Goal: Navigation & Orientation: Find specific page/section

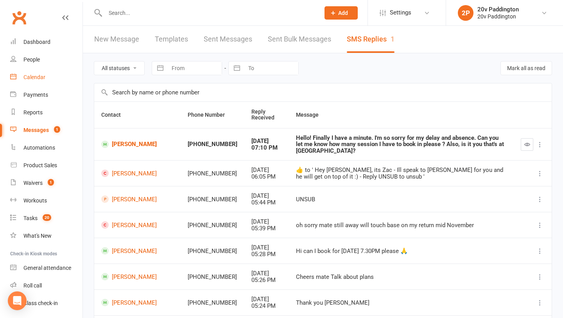
click at [38, 74] on div "Calendar" at bounding box center [34, 77] width 22 height 6
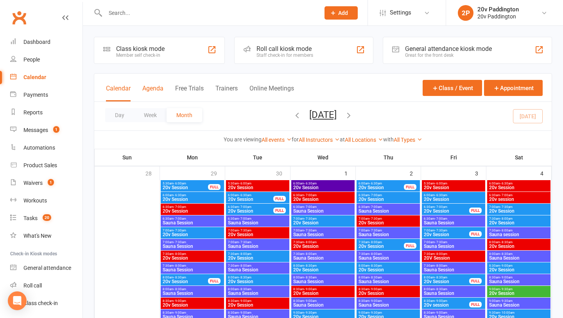
click at [160, 87] on button "Agenda" at bounding box center [152, 92] width 21 height 17
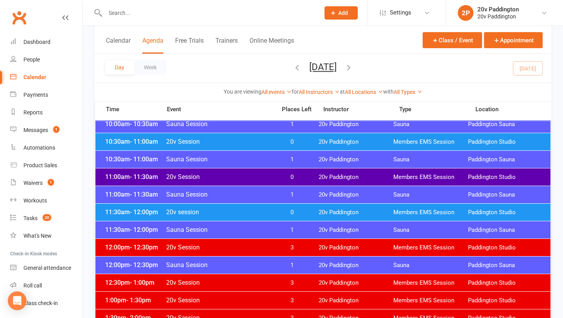
scroll to position [337, 0]
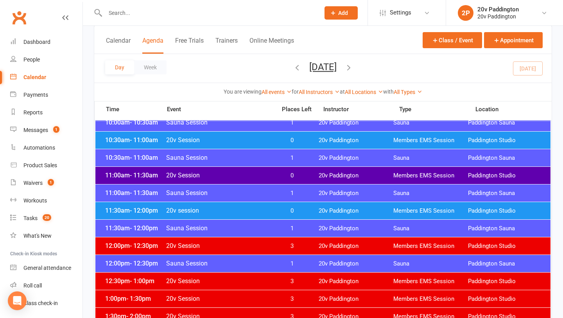
click at [233, 209] on span "20v session" at bounding box center [219, 209] width 106 height 7
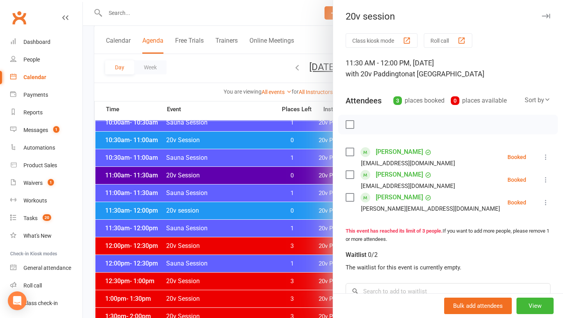
click at [221, 220] on div at bounding box center [323, 159] width 480 height 318
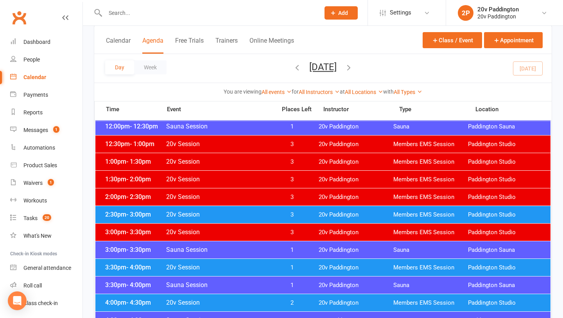
scroll to position [497, 0]
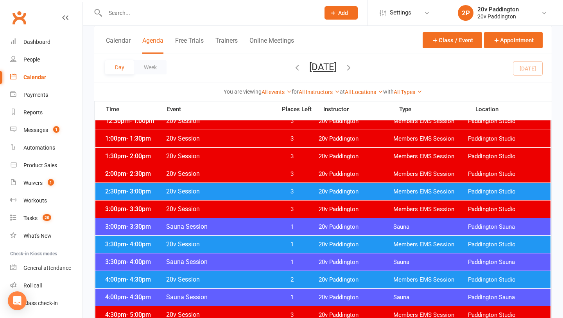
click at [241, 246] on span "20v Session" at bounding box center [219, 243] width 106 height 7
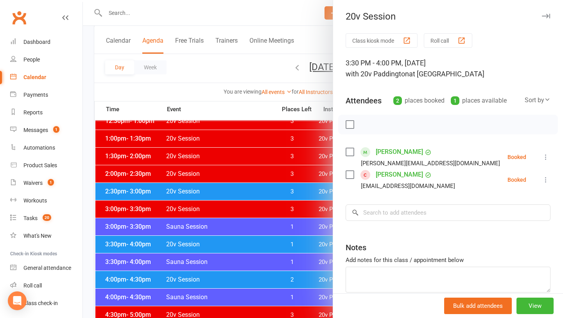
click at [241, 246] on div at bounding box center [323, 159] width 480 height 318
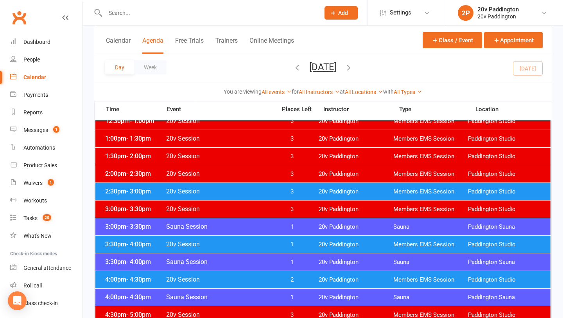
click at [236, 276] on span "20v Session" at bounding box center [219, 278] width 106 height 7
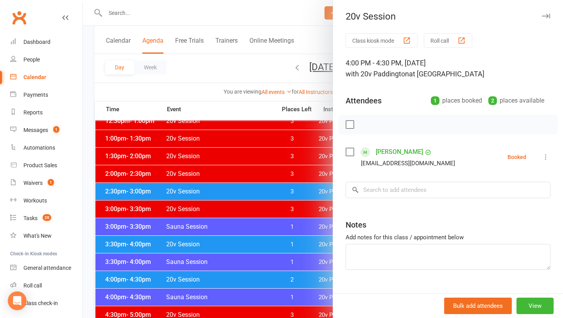
click at [236, 276] on div at bounding box center [323, 159] width 480 height 318
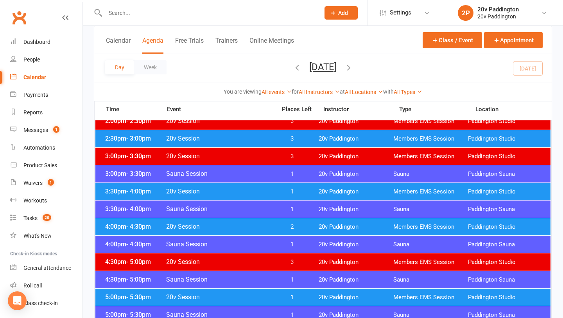
scroll to position [555, 0]
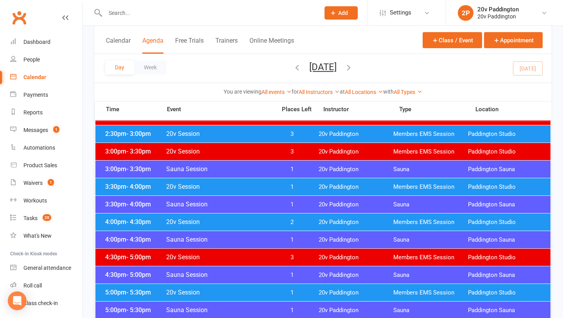
click at [252, 226] on div "4:00pm - 4:30pm 20v Session 2 20v Paddington Members EMS Session [GEOGRAPHIC_DA…" at bounding box center [322, 221] width 455 height 17
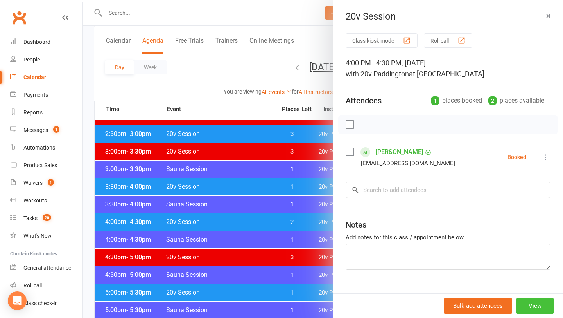
click at [532, 304] on button "View" at bounding box center [535, 305] width 37 height 16
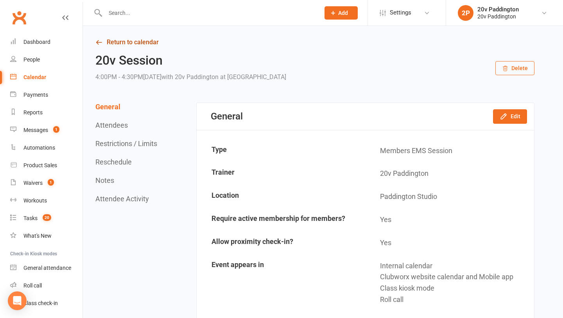
click at [126, 44] on link "Return to calendar" at bounding box center [314, 42] width 439 height 11
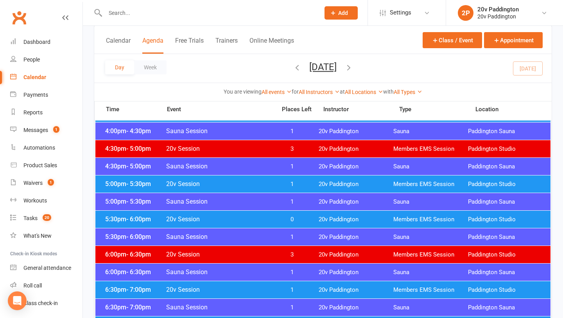
scroll to position [659, 0]
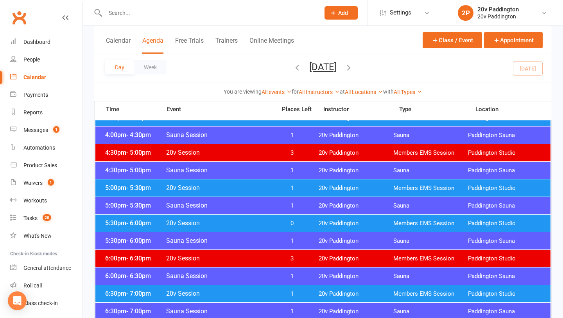
click at [249, 224] on span "20v Session" at bounding box center [219, 222] width 106 height 7
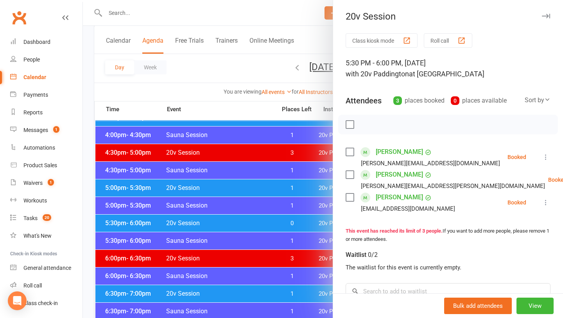
click at [249, 223] on div at bounding box center [323, 159] width 480 height 318
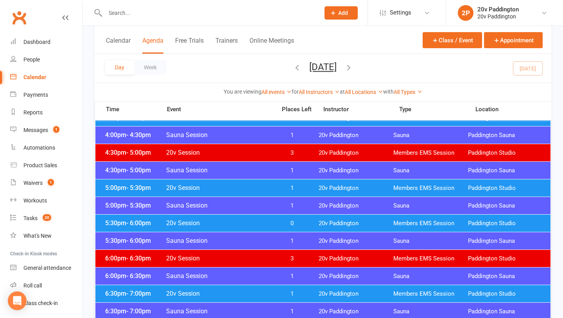
click at [272, 181] on div "5:00pm - 5:30pm 20v Session 1 20v Paddington Members EMS Session [GEOGRAPHIC_DA…" at bounding box center [322, 187] width 455 height 17
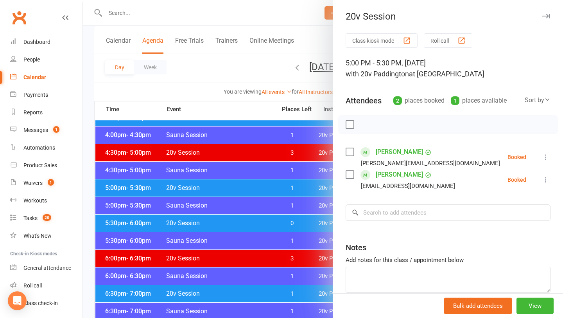
click at [267, 189] on div at bounding box center [323, 159] width 480 height 318
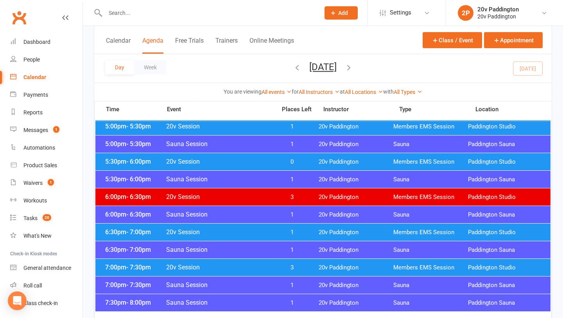
scroll to position [728, 0]
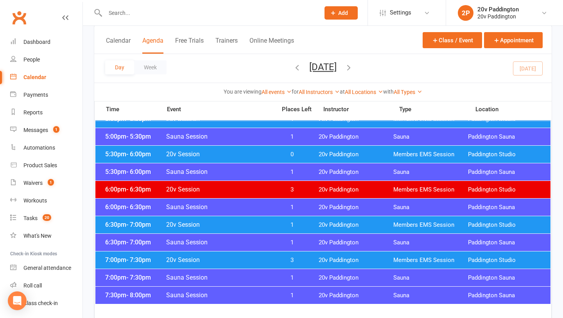
click at [258, 223] on span "20v Session" at bounding box center [219, 224] width 106 height 7
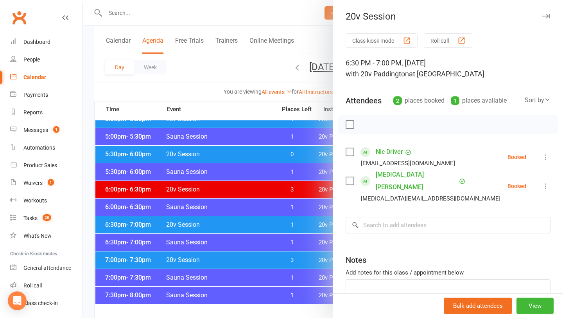
click at [257, 219] on div at bounding box center [323, 159] width 480 height 318
